Goal: Download file/media

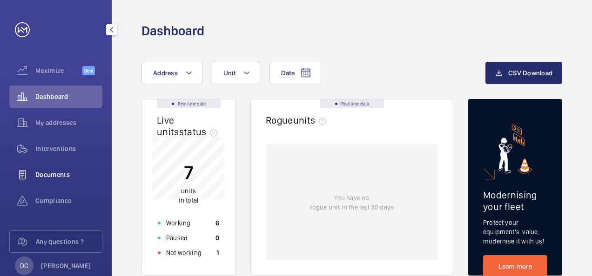
click at [49, 176] on span "Documents" at bounding box center [68, 174] width 67 height 9
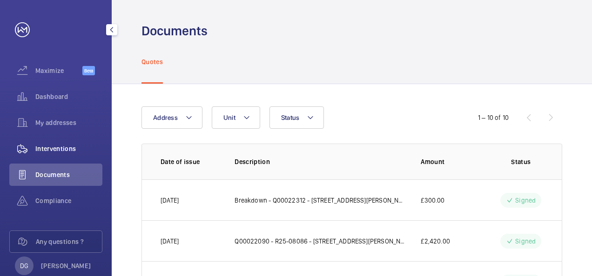
click at [57, 148] on span "Interventions" at bounding box center [68, 148] width 67 height 9
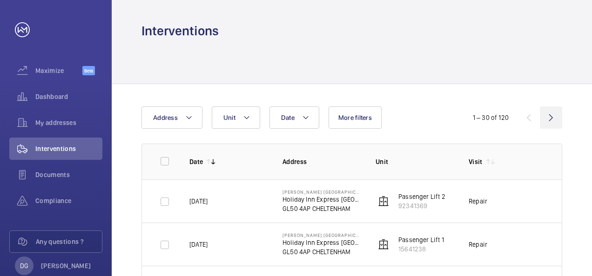
click at [550, 115] on wm-front-icon-button at bounding box center [551, 118] width 22 height 22
click at [527, 119] on wm-front-icon-button at bounding box center [528, 118] width 22 height 22
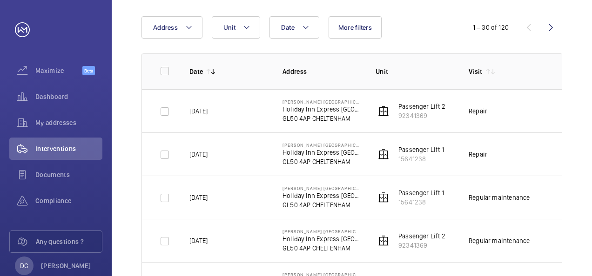
scroll to position [93, 0]
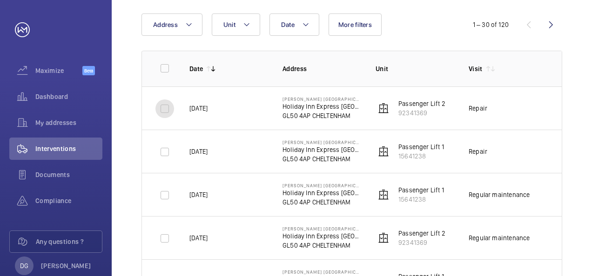
click at [165, 110] on input "checkbox" at bounding box center [164, 109] width 19 height 19
checkbox input "true"
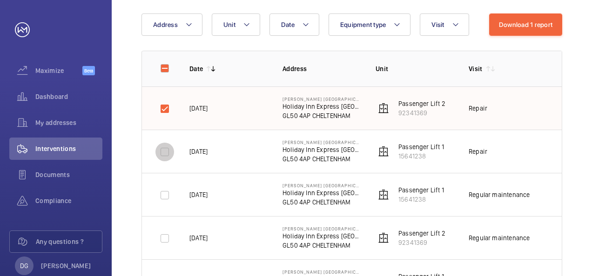
click at [162, 151] on input "checkbox" at bounding box center [164, 152] width 19 height 19
checkbox input "true"
click at [162, 240] on input "checkbox" at bounding box center [164, 238] width 19 height 19
checkbox input "true"
click at [165, 199] on input "checkbox" at bounding box center [164, 195] width 19 height 19
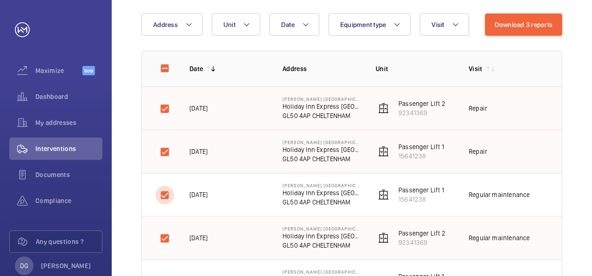
checkbox input "true"
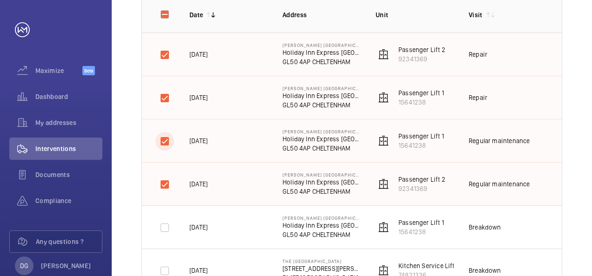
scroll to position [149, 0]
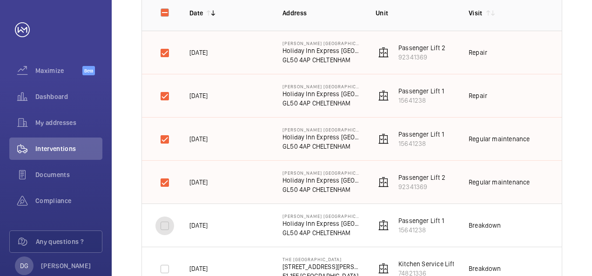
click at [156, 229] on input "checkbox" at bounding box center [164, 226] width 19 height 19
checkbox input "true"
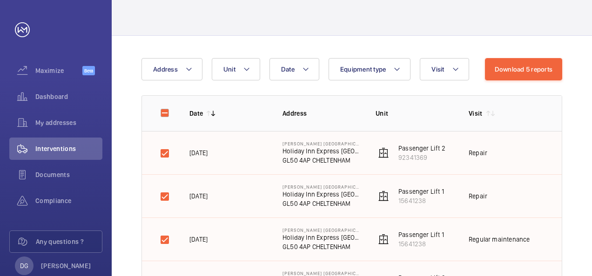
scroll to position [0, 0]
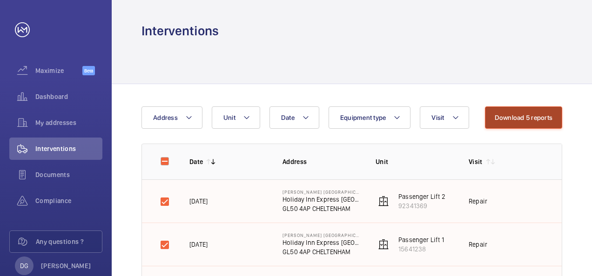
click at [518, 117] on button "Download 5 reports" at bounding box center [524, 118] width 78 height 22
